Goal: Information Seeking & Learning: Learn about a topic

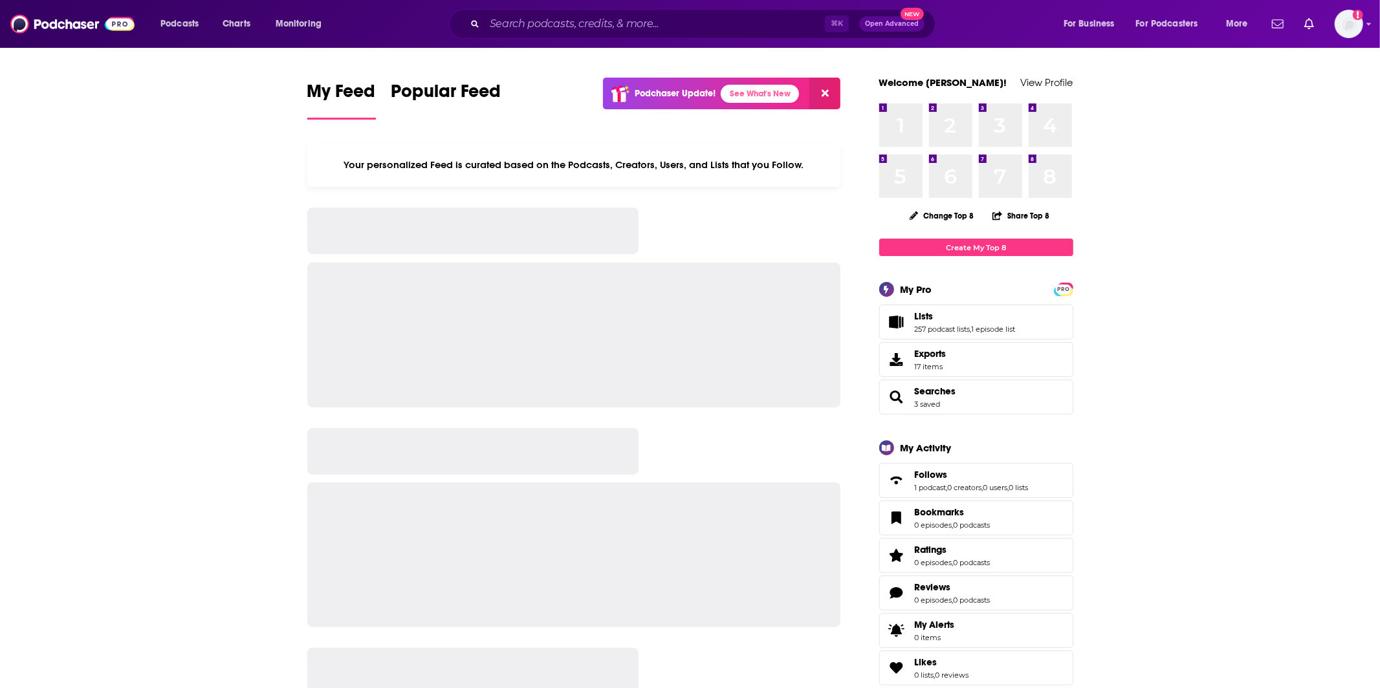
click at [637, 34] on div "⌘ K Open Advanced New" at bounding box center [692, 24] width 486 height 30
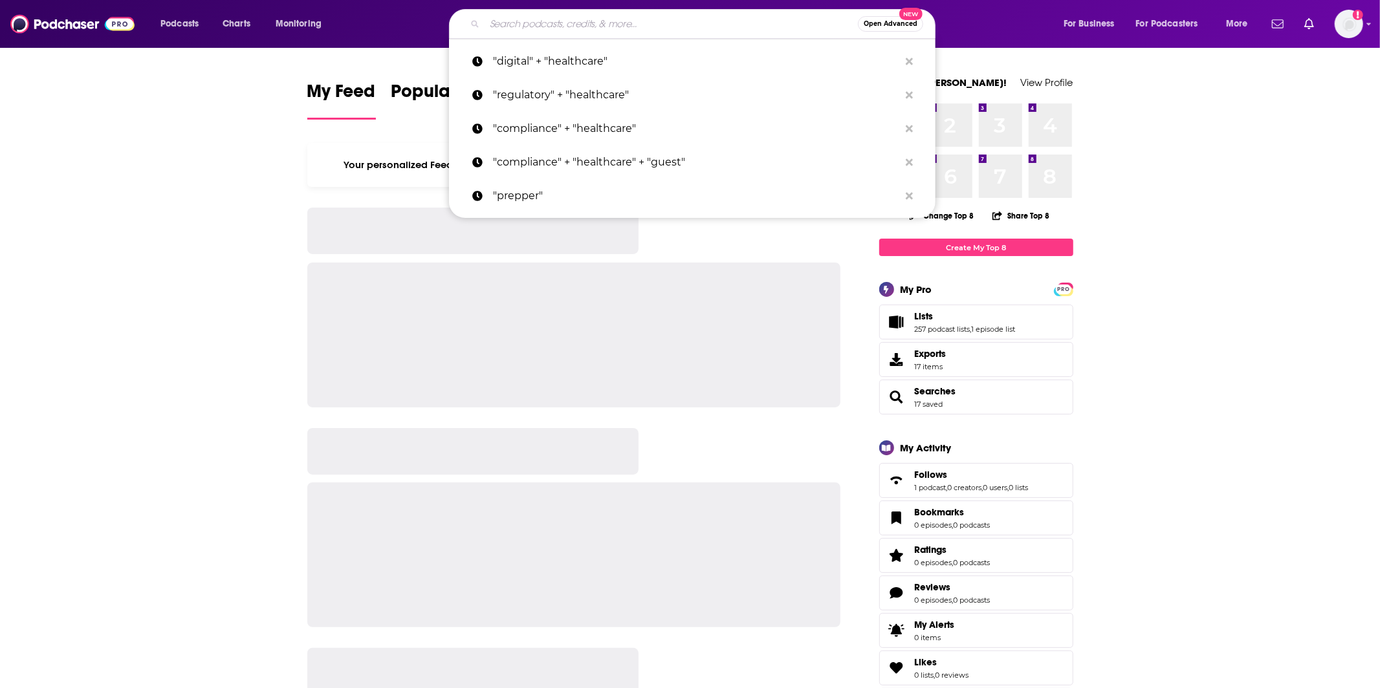
click at [636, 32] on input "Search podcasts, credits, & more..." at bounding box center [670, 24] width 373 height 21
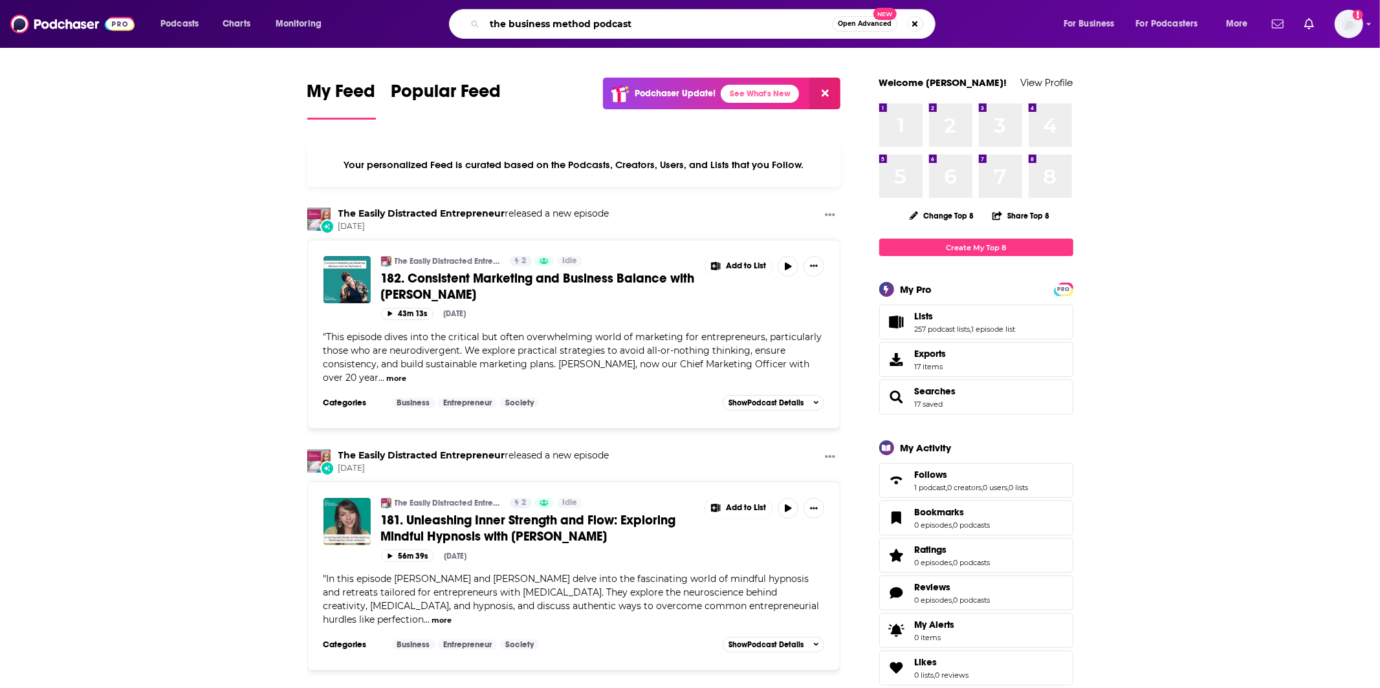
type input "the business method podcast"
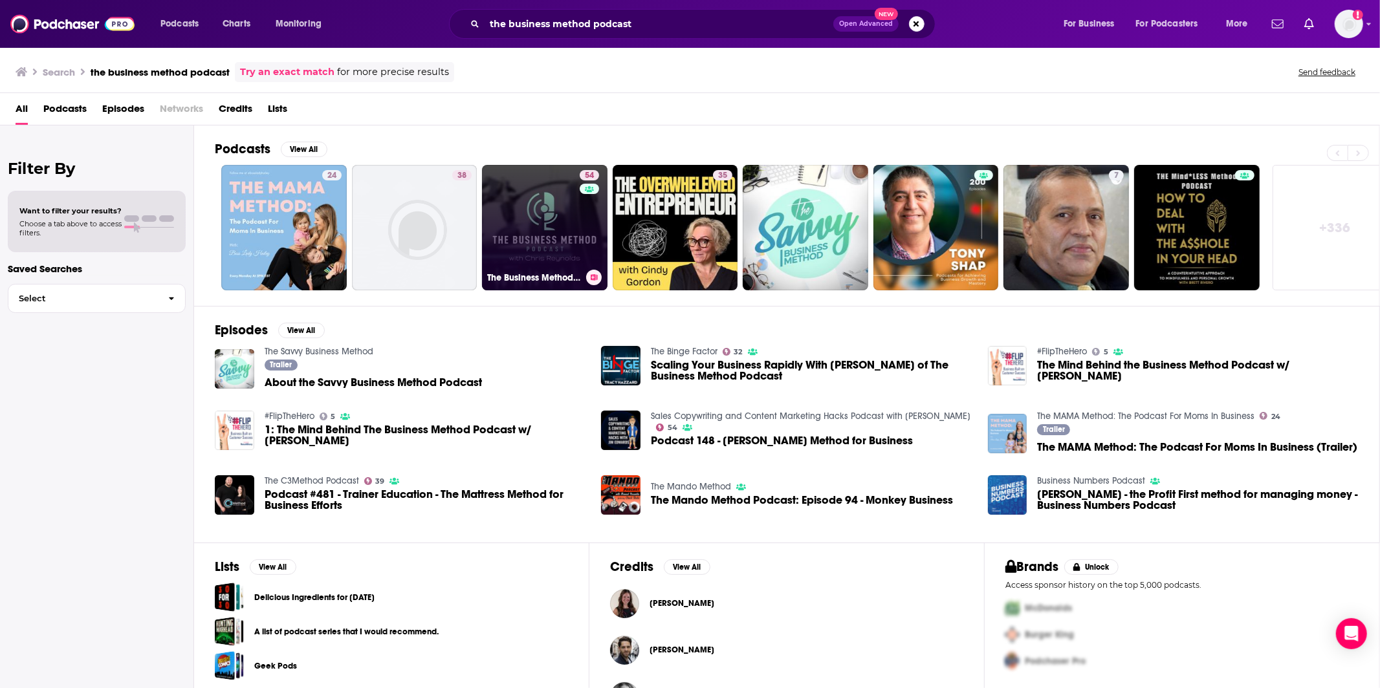
click at [533, 184] on link "54 The Business Method: Interviewing Billionaires, Billion Dollar Founders & th…" at bounding box center [544, 227] width 125 height 125
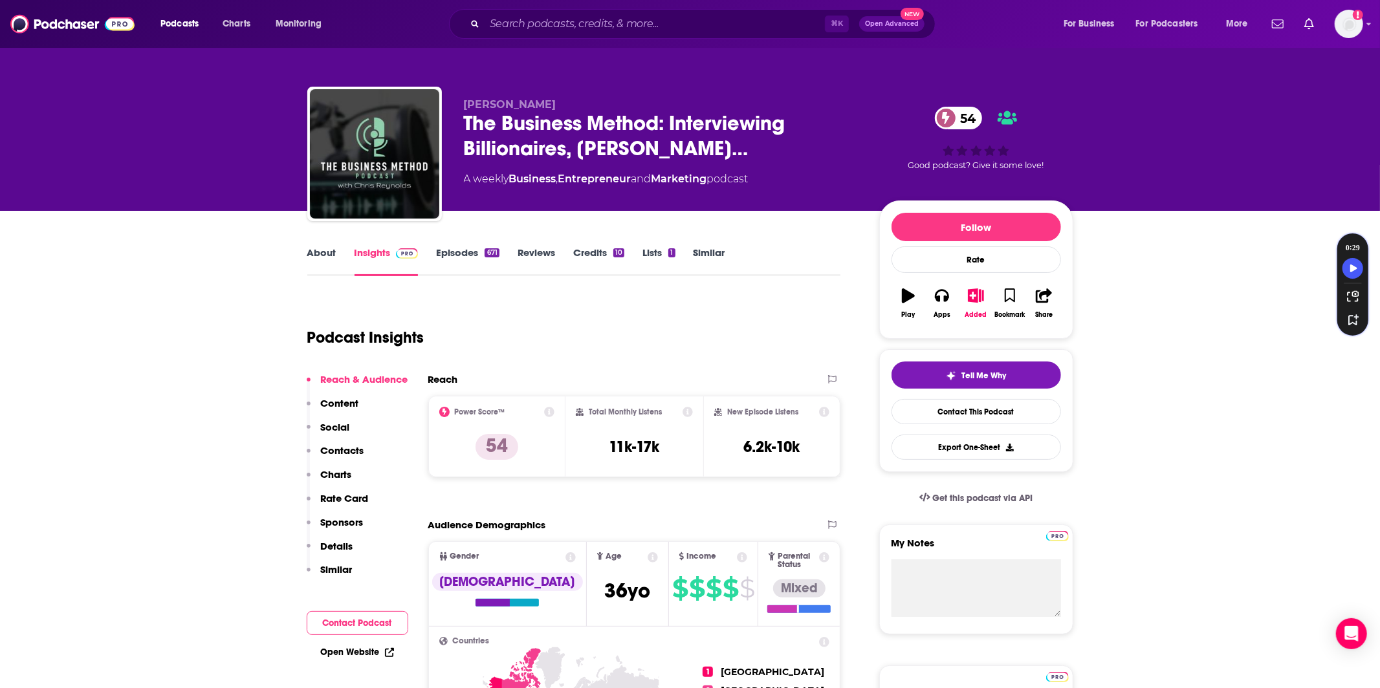
click at [307, 250] on link "About" at bounding box center [321, 261] width 29 height 30
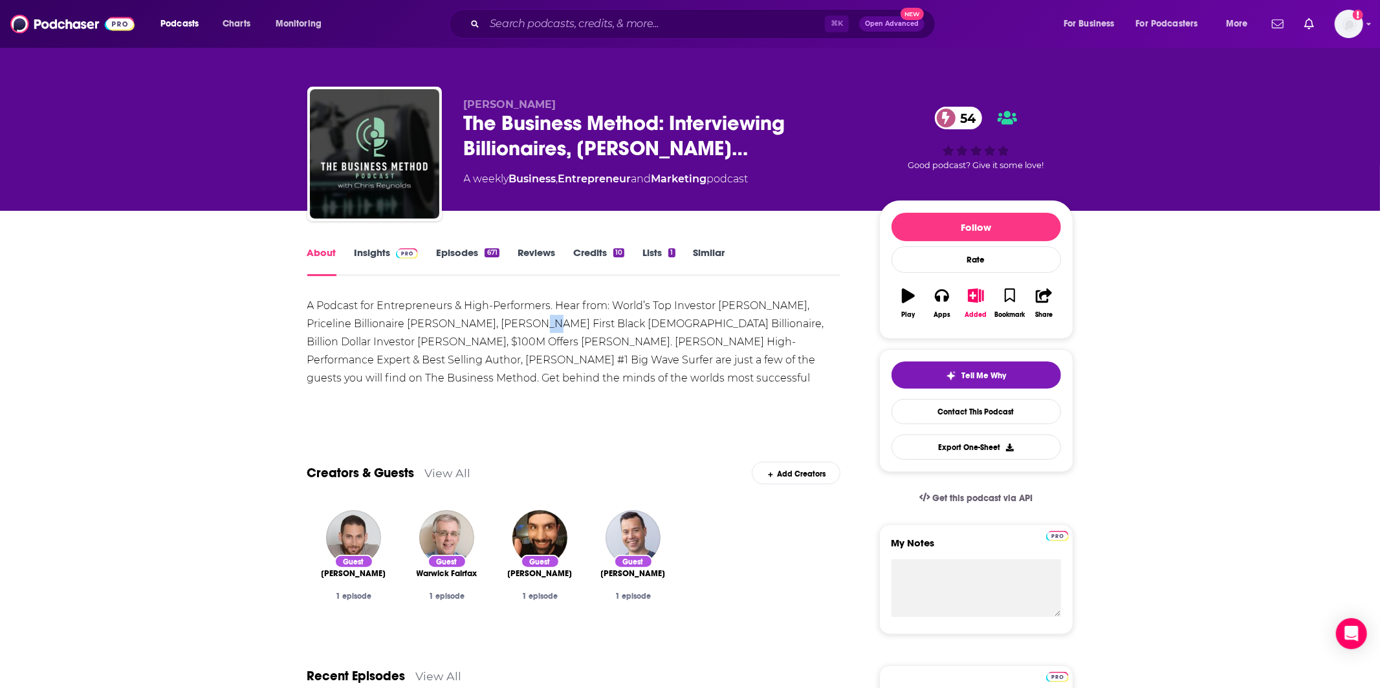
drag, startPoint x: 507, startPoint y: 325, endPoint x: 497, endPoint y: 325, distance: 10.3
click at [497, 325] on div "A Podcast for Entrepreneurs & High-Performers. Hear from: World’s Top Investor …" at bounding box center [574, 351] width 534 height 109
click at [508, 325] on div "A Podcast for Entrepreneurs & High-Performers. Hear from: World’s Top Investor …" at bounding box center [574, 351] width 534 height 109
drag, startPoint x: 510, startPoint y: 325, endPoint x: 499, endPoint y: 325, distance: 10.4
click at [499, 325] on div "A Podcast for Entrepreneurs & High-Performers. Hear from: World’s Top Investor …" at bounding box center [574, 351] width 534 height 109
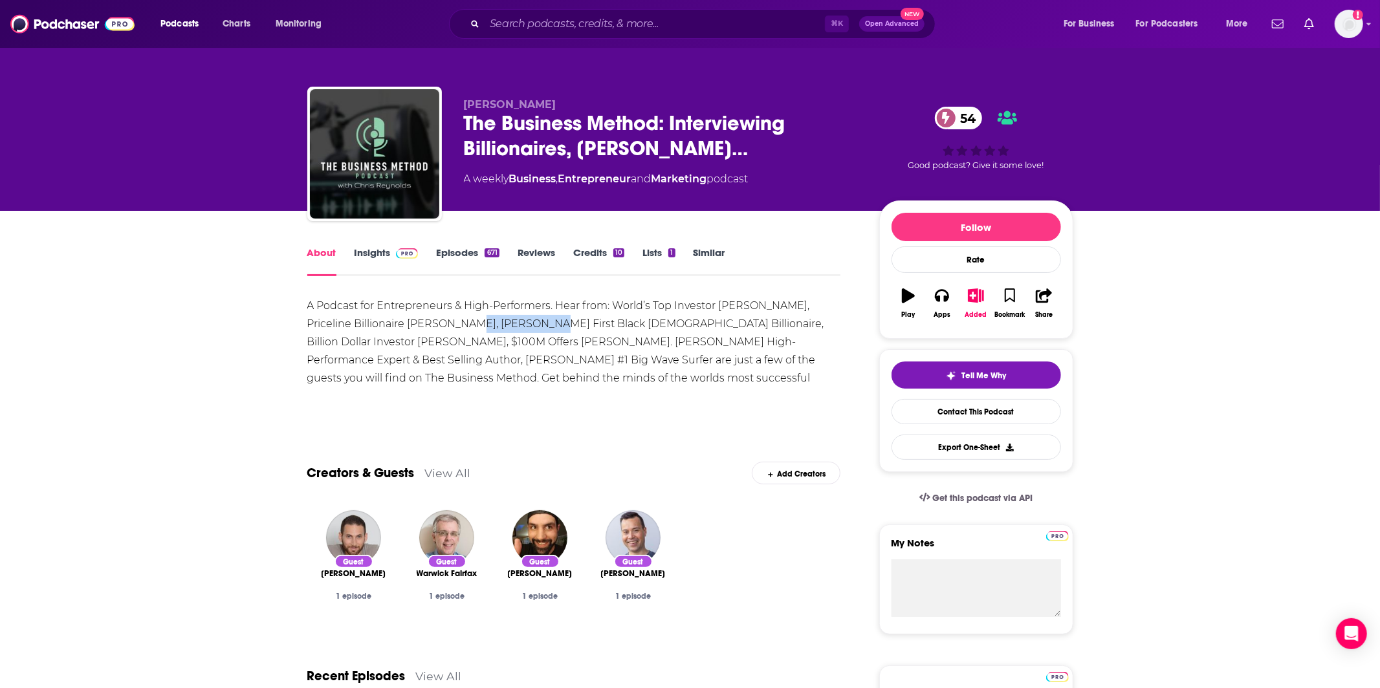
drag, startPoint x: 514, startPoint y: 327, endPoint x: 432, endPoint y: 323, distance: 81.6
click at [432, 323] on div "A Podcast for Entrepreneurs & High-Performers. Hear from: World’s Top Investor …" at bounding box center [574, 351] width 534 height 109
copy div "[PERSON_NAME]"
click at [946, 297] on icon "button" at bounding box center [942, 296] width 14 height 13
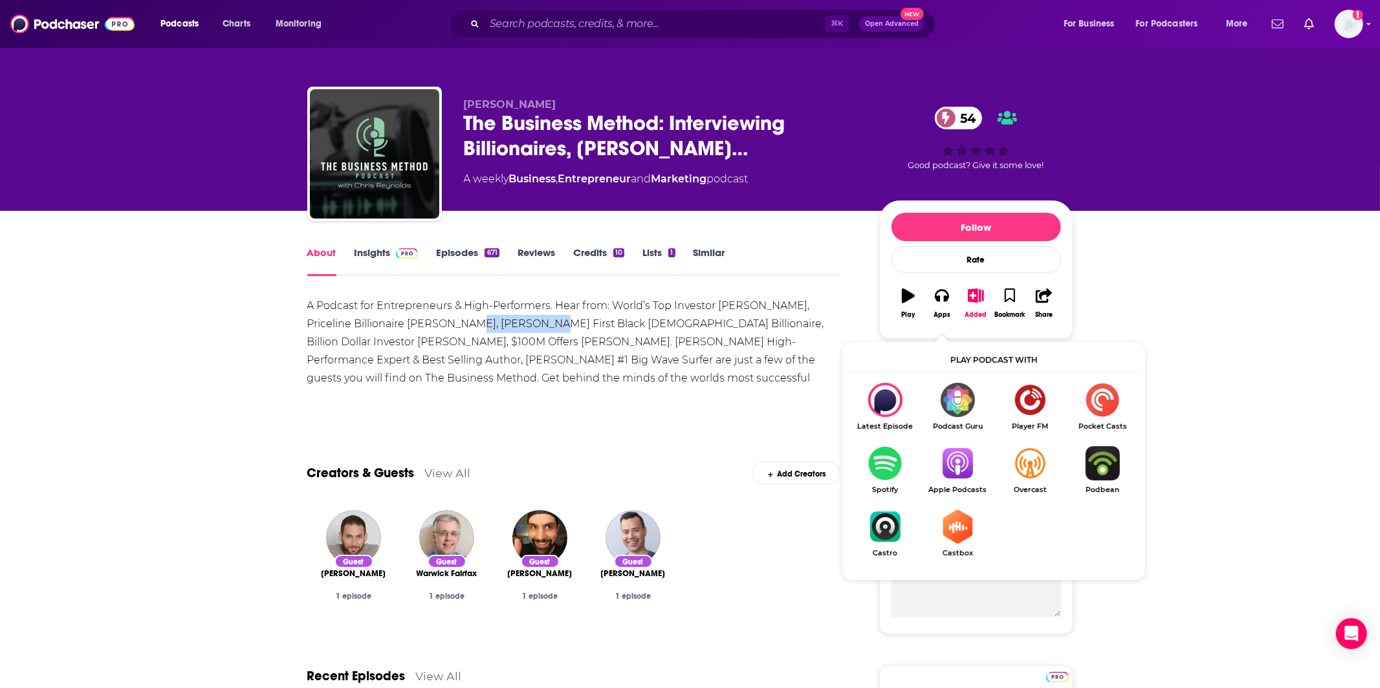
click at [955, 470] on img "Show Listen On dropdown" at bounding box center [957, 463] width 72 height 34
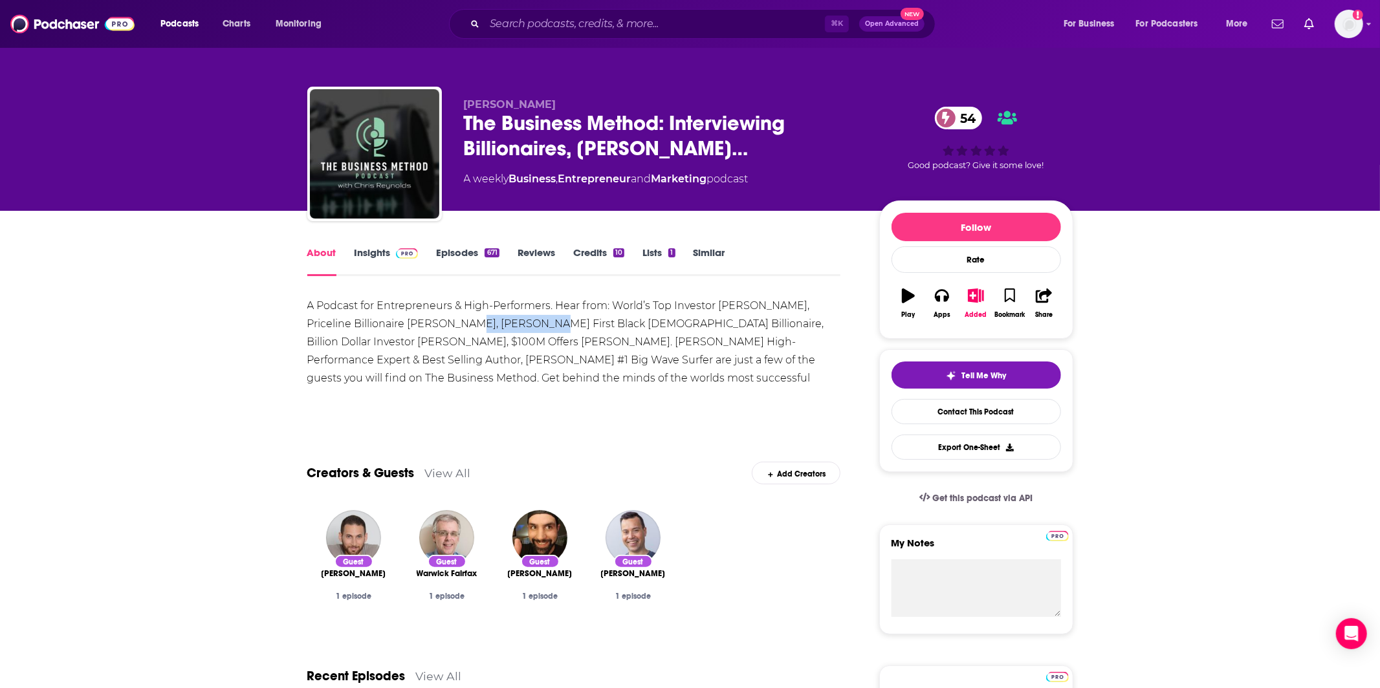
scroll to position [5, 0]
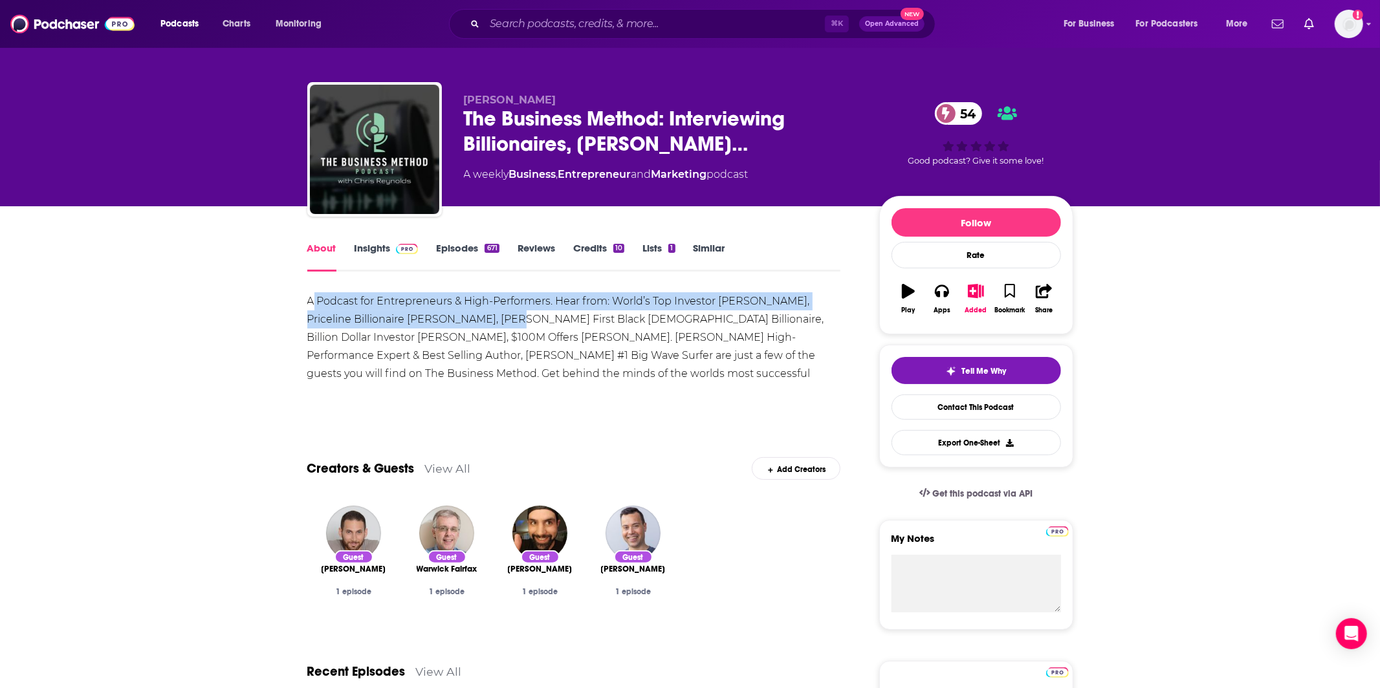
drag, startPoint x: 314, startPoint y: 308, endPoint x: 478, endPoint y: 324, distance: 164.4
click at [478, 324] on div "A Podcast for Entrepreneurs & High-Performers. Hear from: World’s Top Investor …" at bounding box center [574, 346] width 534 height 109
drag, startPoint x: 301, startPoint y: 300, endPoint x: 626, endPoint y: 312, distance: 324.9
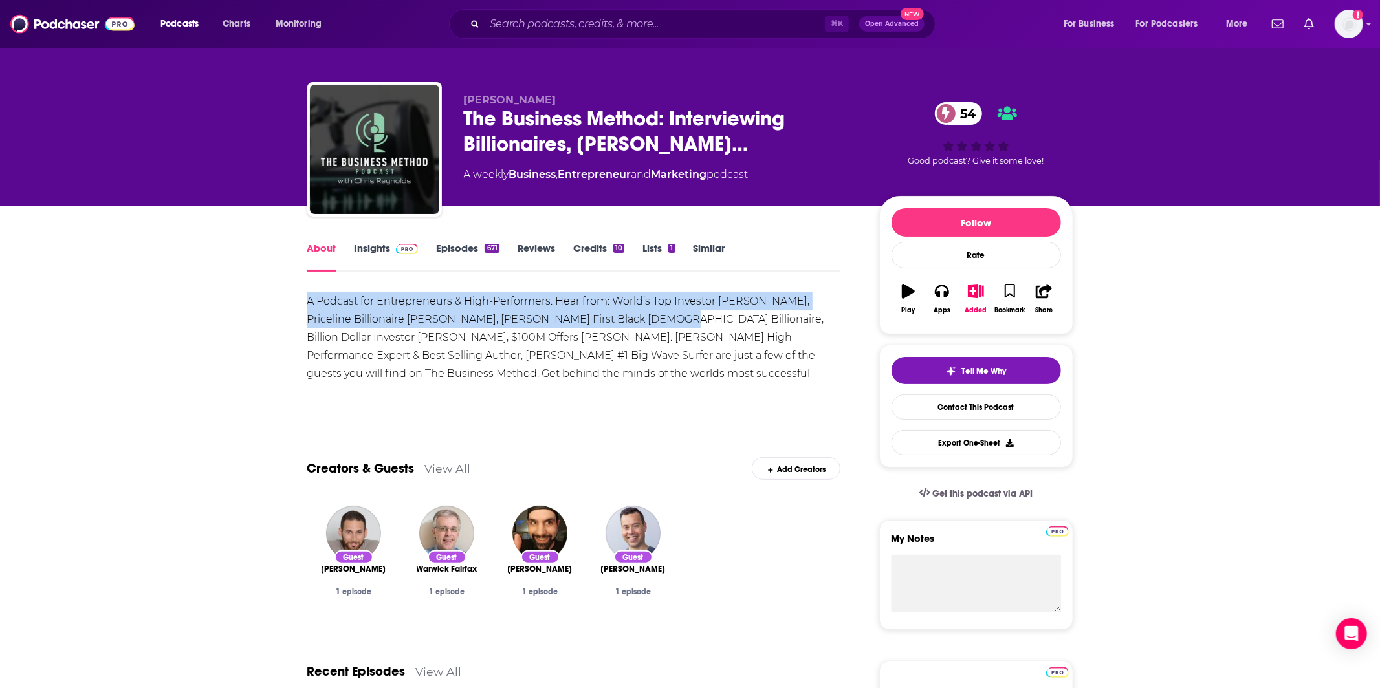
click at [626, 312] on div "A Podcast for Entrepreneurs & High-Performers. Hear from: World’s Top Investor …" at bounding box center [574, 346] width 534 height 109
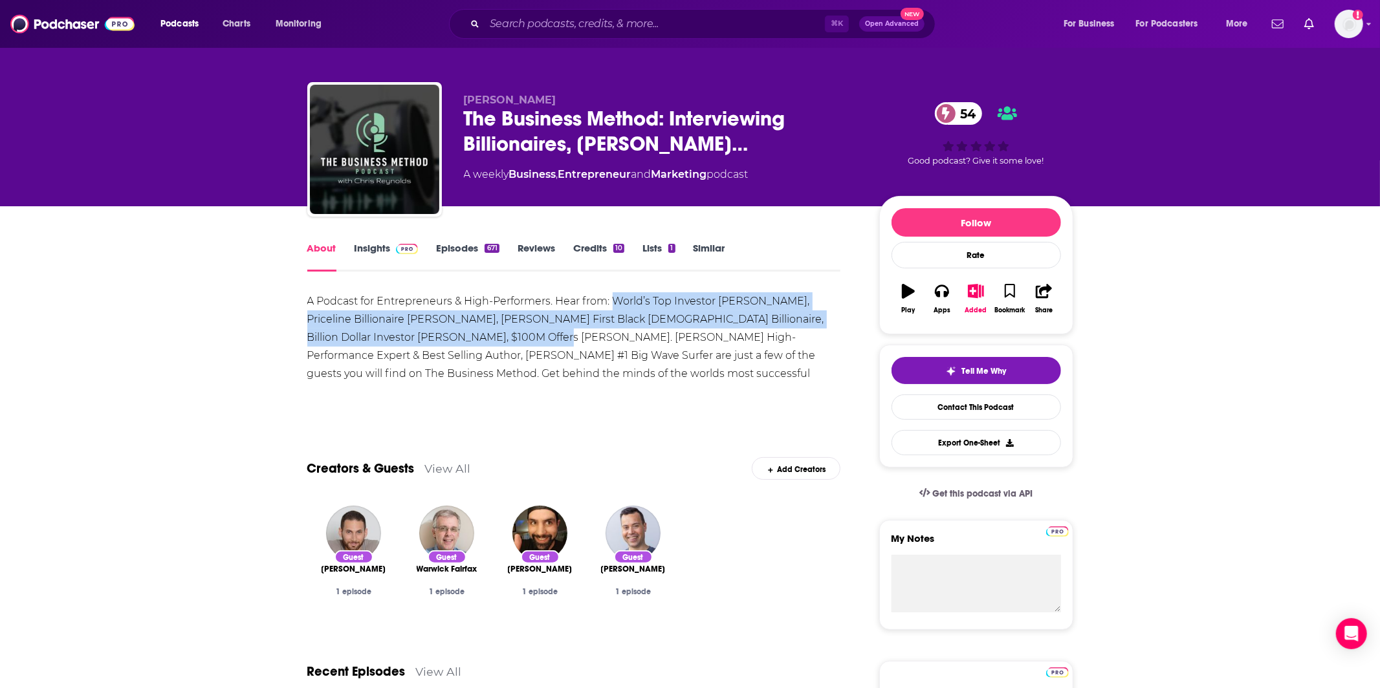
drag, startPoint x: 614, startPoint y: 302, endPoint x: 479, endPoint y: 338, distance: 139.9
click at [479, 338] on div "A Podcast for Entrepreneurs & High-Performers. Hear from: World’s Top Investor …" at bounding box center [574, 346] width 534 height 109
copy div "World’s Top Investor [PERSON_NAME], Priceline Billionaire [PERSON_NAME], [PERSO…"
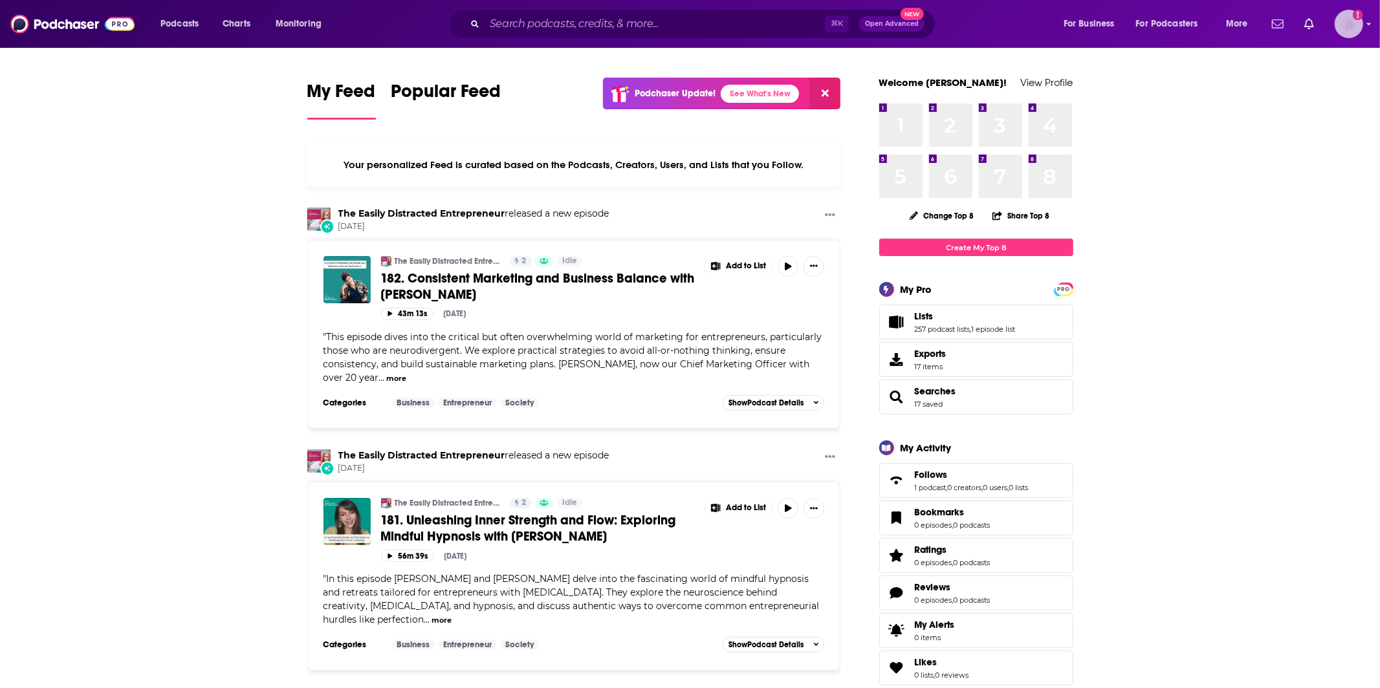
click at [1359, 24] on img "Logged in as TeemsPR" at bounding box center [1348, 24] width 28 height 28
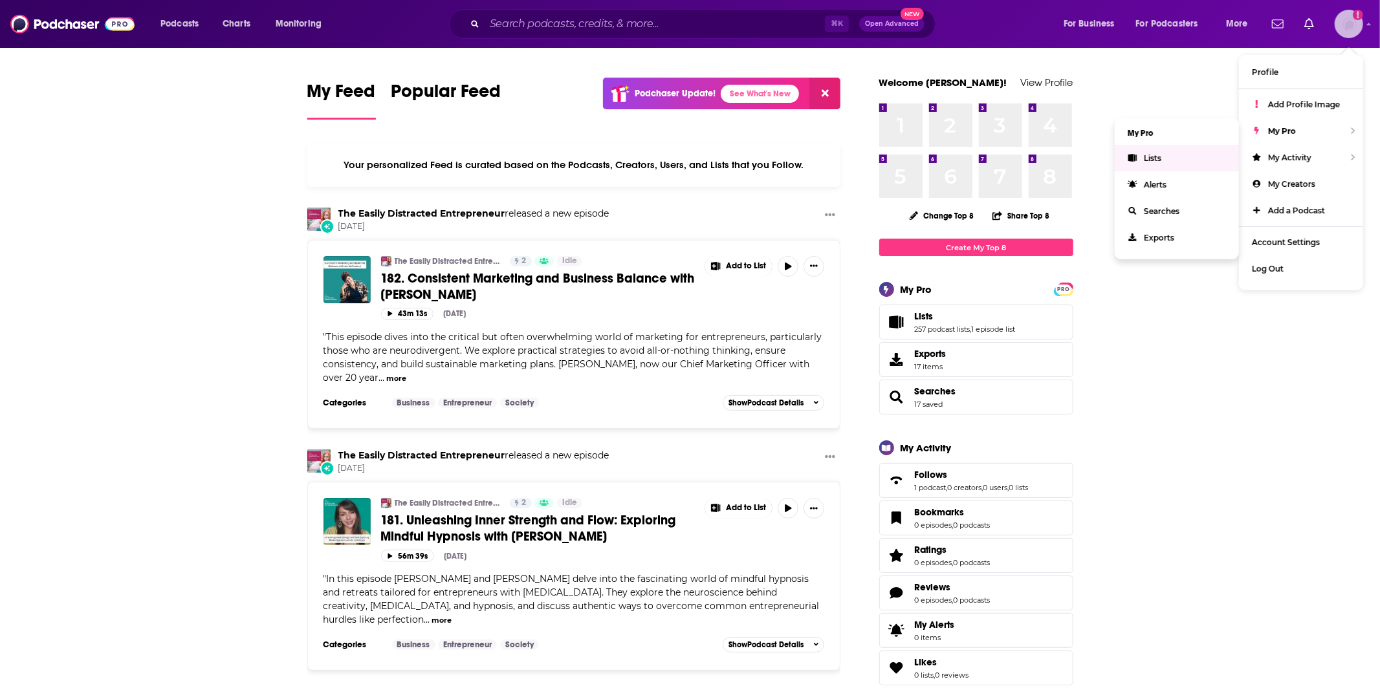
click at [1164, 151] on link "Lists" at bounding box center [1176, 158] width 124 height 27
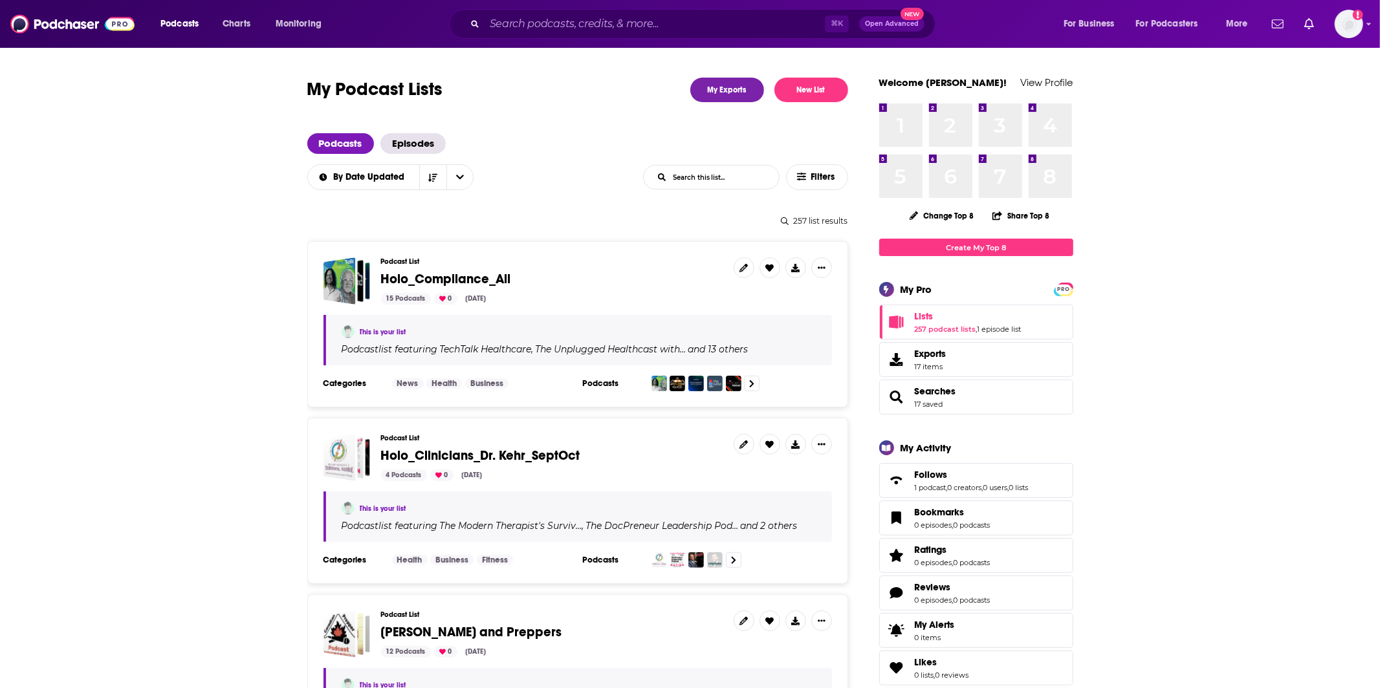
click at [461, 273] on span "Holo_Compliance_Ali" at bounding box center [446, 279] width 130 height 16
